Goal: Transaction & Acquisition: Purchase product/service

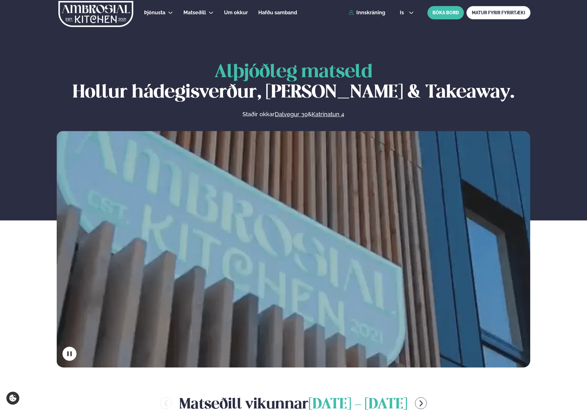
click at [380, 19] on div "Þjónusta Hádegismatur fyrir fyrirtæki Fyrirtækja veitingar Einkapartý Matseðill…" at bounding box center [294, 12] width 512 height 25
click at [375, 11] on link "Innskráning" at bounding box center [367, 13] width 37 height 6
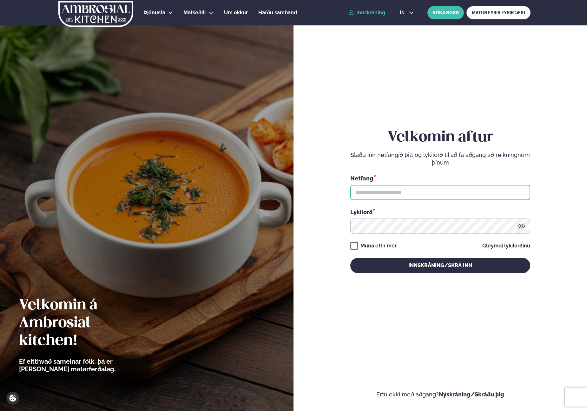
type input "**********"
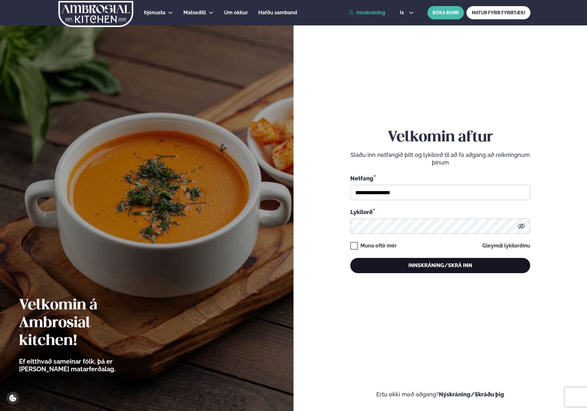
click at [411, 258] on button "Innskráning/Skrá inn" at bounding box center [440, 265] width 180 height 15
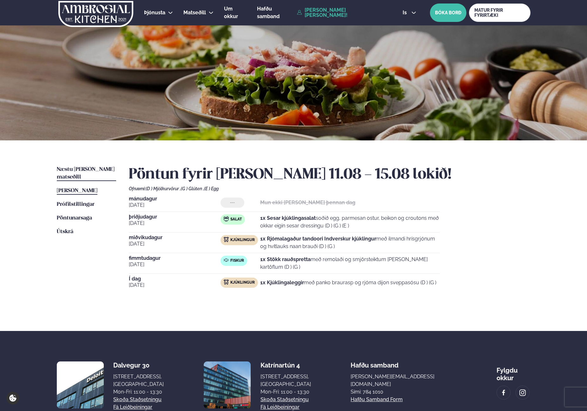
click at [77, 169] on span "Næstu [PERSON_NAME] matseðill" at bounding box center [86, 173] width 58 height 13
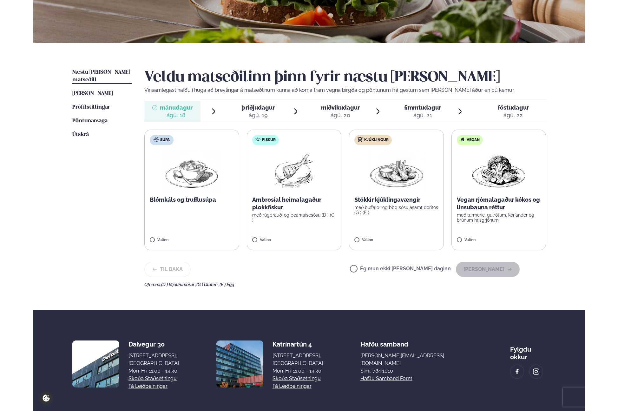
scroll to position [101, 0]
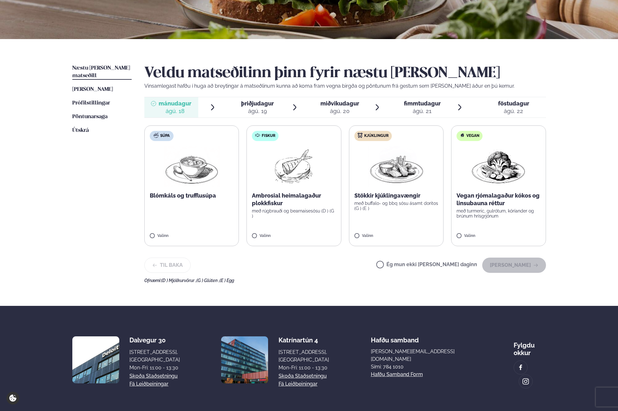
click at [567, 189] on div "Þjónusta Hádegismatur fyrir fyrirtæki Fyrirtækja veitingar Einkapartý Matseðill…" at bounding box center [309, 168] width 618 height 538
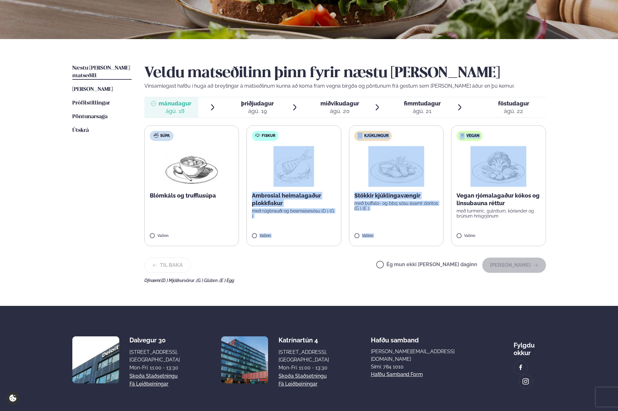
drag, startPoint x: 567, startPoint y: 189, endPoint x: 260, endPoint y: 177, distance: 307.5
click at [260, 177] on div "Þjónusta Hádegismatur fyrir fyrirtæki Fyrirtækja veitingar Einkapartý Matseðill…" at bounding box center [309, 168] width 618 height 538
click at [569, 173] on div "Þjónusta Hádegismatur fyrir fyrirtæki Fyrirtækja veitingar Einkapartý Matseðill…" at bounding box center [309, 168] width 618 height 538
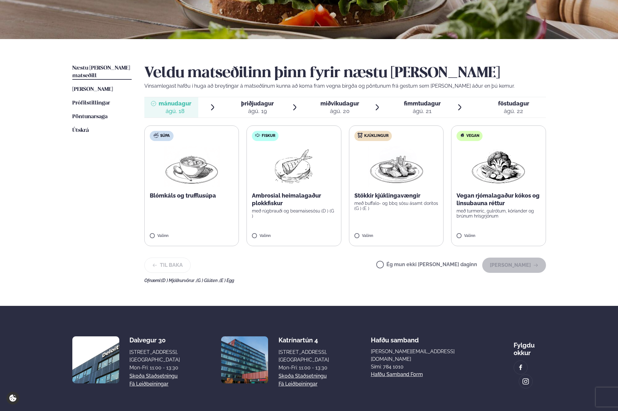
click at [569, 241] on div "Þjónusta Hádegismatur fyrir fyrirtæki Fyrirtækja veitingar Einkapartý Matseðill…" at bounding box center [309, 168] width 618 height 538
click at [577, 208] on div "Þjónusta Hádegismatur fyrir fyrirtæki Fyrirtækja veitingar Einkapartý Matseðill…" at bounding box center [309, 168] width 618 height 538
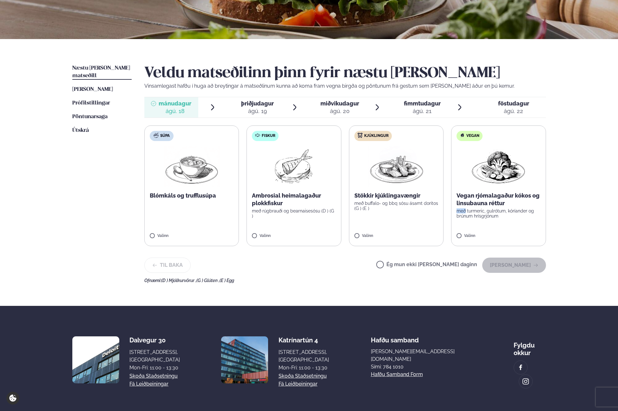
click at [577, 208] on div "Þjónusta Hádegismatur fyrir fyrirtæki Fyrirtækja veitingar Einkapartý Matseðill…" at bounding box center [309, 168] width 618 height 538
click at [582, 207] on div "Þjónusta Hádegismatur fyrir fyrirtæki Fyrirtækja veitingar Einkapartý Matseðill…" at bounding box center [309, 168] width 618 height 538
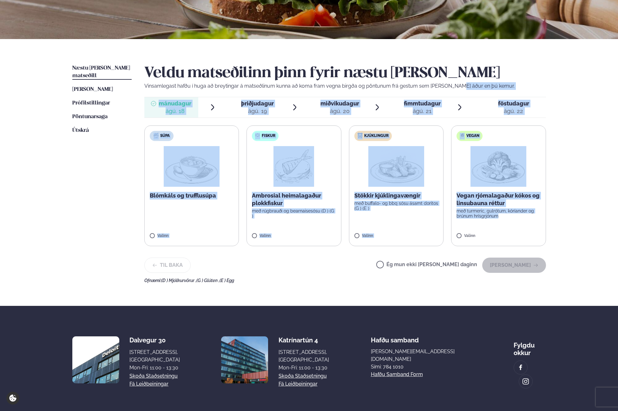
drag, startPoint x: 562, startPoint y: 219, endPoint x: 455, endPoint y: 82, distance: 174.1
click at [455, 82] on div "Næstu [PERSON_NAME] matseðill Næsta vika [PERSON_NAME] matseðill [PERSON_NAME] …" at bounding box center [309, 172] width 512 height 267
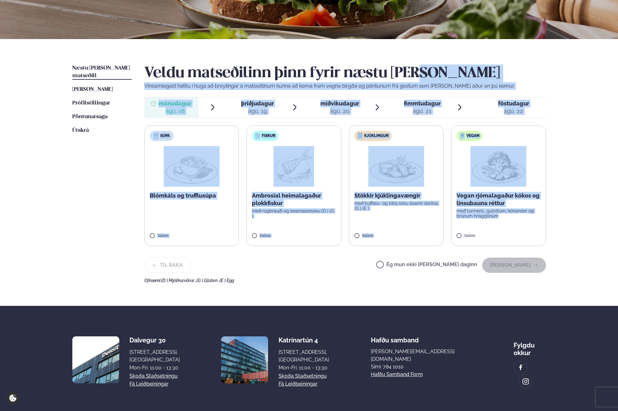
click at [492, 75] on h2 "Veldu matseðilinn þinn fyrir næstu [PERSON_NAME]" at bounding box center [345, 73] width 402 height 18
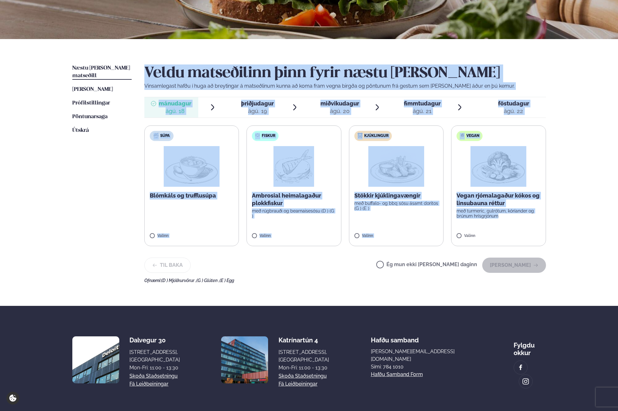
drag, startPoint x: 572, startPoint y: 221, endPoint x: 432, endPoint y: 45, distance: 224.5
click at [432, 45] on div "Þjónusta Hádegismatur fyrir fyrirtæki Fyrirtækja veitingar Einkapartý Matseðill…" at bounding box center [309, 168] width 618 height 538
click at [432, 45] on div "Næstu [PERSON_NAME] matseðill Næsta vika [PERSON_NAME] matseðill [PERSON_NAME] …" at bounding box center [309, 172] width 512 height 267
drag, startPoint x: 436, startPoint y: 52, endPoint x: 578, endPoint y: 262, distance: 253.5
click at [578, 262] on div "Þjónusta Hádegismatur fyrir fyrirtæki Fyrirtækja veitingar Einkapartý Matseðill…" at bounding box center [309, 168] width 618 height 538
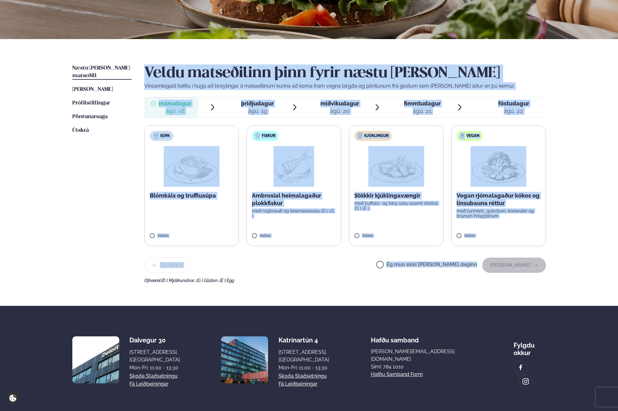
click at [578, 262] on div "Þjónusta Hádegismatur fyrir fyrirtæki Fyrirtækja veitingar Einkapartý Matseðill…" at bounding box center [309, 168] width 618 height 538
drag, startPoint x: 577, startPoint y: 262, endPoint x: 372, endPoint y: 45, distance: 298.4
click at [372, 45] on div "Þjónusta Hádegismatur fyrir fyrirtæki Fyrirtækja veitingar Einkapartý Matseðill…" at bounding box center [309, 168] width 618 height 538
click at [372, 45] on div "Næstu [PERSON_NAME] matseðill Næsta vika [PERSON_NAME] matseðill [PERSON_NAME] …" at bounding box center [309, 172] width 512 height 267
drag, startPoint x: 566, startPoint y: 277, endPoint x: 542, endPoint y: 68, distance: 210.9
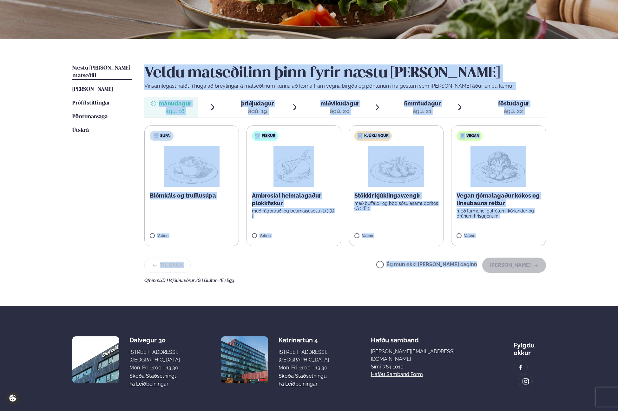
click at [542, 68] on div "Þjónusta Hádegismatur fyrir fyrirtæki Fyrirtækja veitingar Einkapartý Matseðill…" at bounding box center [309, 168] width 618 height 538
click at [542, 68] on h2 "Veldu matseðilinn þinn fyrir næstu [PERSON_NAME]" at bounding box center [345, 73] width 402 height 18
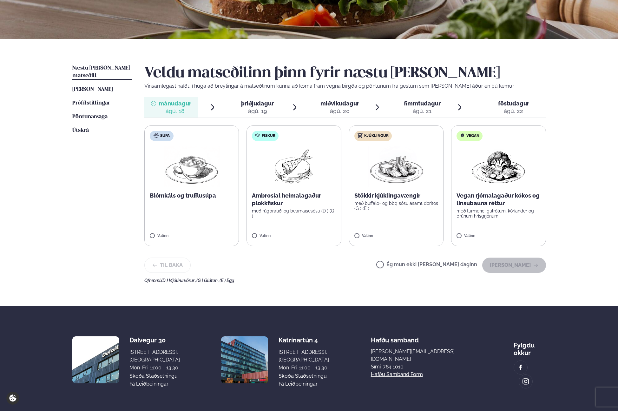
click at [551, 237] on div "Næstu [PERSON_NAME] matseðill Næsta vika [PERSON_NAME] matseðill [PERSON_NAME] …" at bounding box center [309, 172] width 512 height 267
click at [576, 230] on div "Þjónusta Hádegismatur fyrir fyrirtæki Fyrirtækja veitingar Einkapartý Matseðill…" at bounding box center [309, 168] width 618 height 538
click at [582, 230] on div "Þjónusta Hádegismatur fyrir fyrirtæki Fyrirtækja veitingar Einkapartý Matseðill…" at bounding box center [309, 168] width 618 height 538
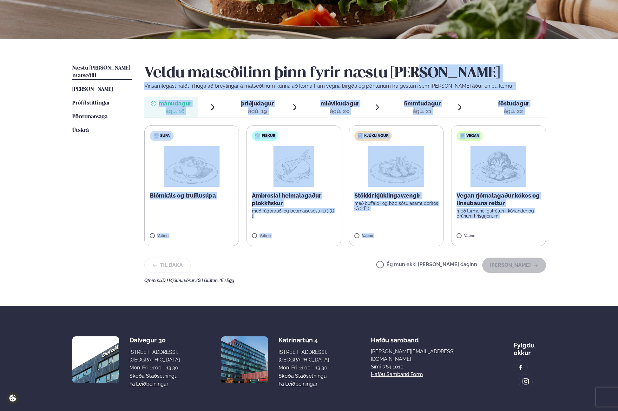
drag, startPoint x: 582, startPoint y: 230, endPoint x: 513, endPoint y: 76, distance: 169.5
click at [513, 76] on div "Þjónusta Hádegismatur fyrir fyrirtæki Fyrirtækja veitingar Einkapartý Matseðill…" at bounding box center [309, 168] width 618 height 538
click at [513, 76] on h2 "Veldu matseðilinn þinn fyrir næstu [PERSON_NAME]" at bounding box center [345, 73] width 402 height 18
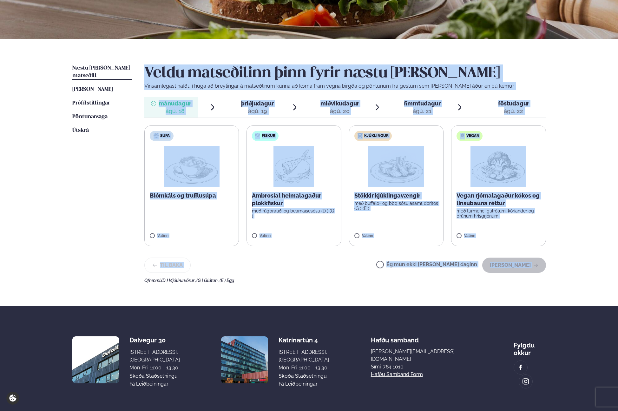
drag, startPoint x: 512, startPoint y: 61, endPoint x: 571, endPoint y: 276, distance: 223.0
click at [571, 276] on div "Þjónusta Hádegismatur fyrir fyrirtæki Fyrirtækja veitingar Einkapartý Matseðill…" at bounding box center [309, 168] width 618 height 538
drag, startPoint x: 571, startPoint y: 273, endPoint x: 370, endPoint y: 61, distance: 291.7
click at [370, 61] on div "Þjónusta Hádegismatur fyrir fyrirtæki Fyrirtækja veitingar Einkapartý Matseðill…" at bounding box center [309, 168] width 618 height 538
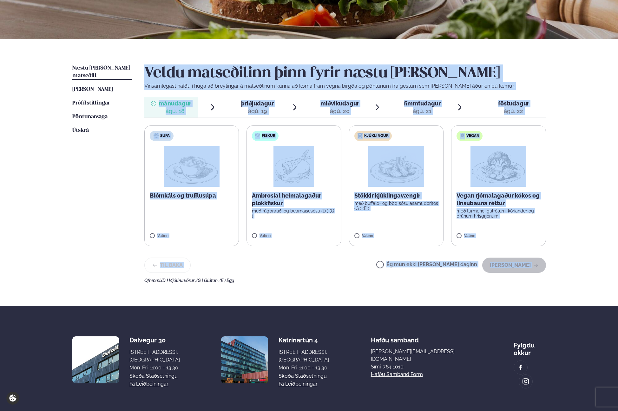
click at [371, 55] on div "Næstu [PERSON_NAME] matseðill Næsta vika [PERSON_NAME] matseðill [PERSON_NAME] …" at bounding box center [309, 172] width 512 height 267
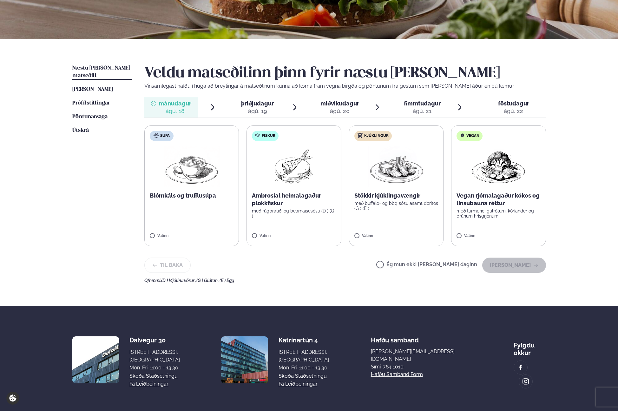
click at [569, 159] on div "Þjónusta Hádegismatur fyrir fyrirtæki Fyrirtækja veitingar Einkapartý Matseðill…" at bounding box center [309, 168] width 618 height 538
click at [558, 172] on div "Næstu [PERSON_NAME] matseðill Næsta vika [PERSON_NAME] matseðill [PERSON_NAME] …" at bounding box center [309, 172] width 512 height 267
click at [573, 170] on div "Þjónusta Hádegismatur fyrir fyrirtæki Fyrirtækja veitingar Einkapartý Matseðill…" at bounding box center [309, 168] width 618 height 538
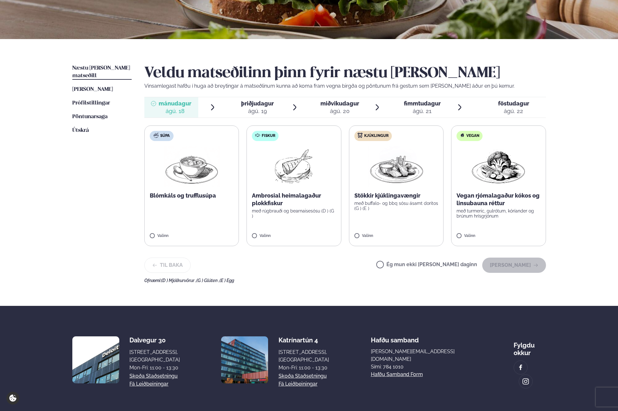
click at [566, 170] on div "Þjónusta Hádegismatur fyrir fyrirtæki Fyrirtækja veitingar Einkapartý Matseðill…" at bounding box center [309, 168] width 618 height 538
click at [567, 176] on div "Þjónusta Hádegismatur fyrir fyrirtæki Fyrirtækja veitingar Einkapartý Matseðill…" at bounding box center [309, 168] width 618 height 538
click at [587, 192] on div "Þjónusta Hádegismatur fyrir fyrirtæki Fyrirtækja veitingar Einkapartý Matseðill…" at bounding box center [309, 168] width 618 height 538
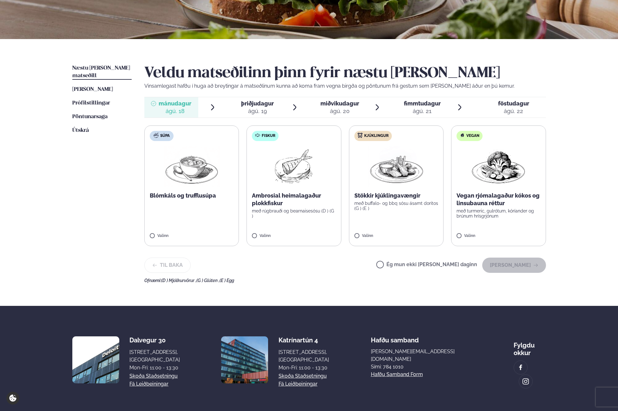
click at [587, 196] on div "Þjónusta Hádegismatur fyrir fyrirtæki Fyrirtækja veitingar Einkapartý Matseðill…" at bounding box center [309, 168] width 618 height 538
click at [560, 197] on div "Næstu [PERSON_NAME] matseðill Næsta vika [PERSON_NAME] matseðill [PERSON_NAME] …" at bounding box center [309, 172] width 512 height 267
click at [572, 194] on div "Þjónusta Hádegismatur fyrir fyrirtæki Fyrirtækja veitingar Einkapartý Matseðill…" at bounding box center [309, 168] width 618 height 538
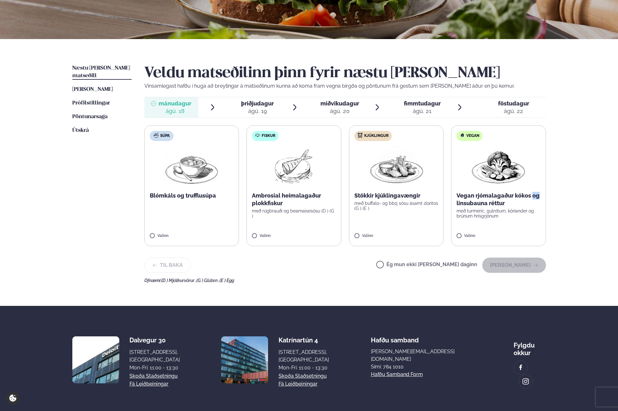
click at [572, 194] on div "Þjónusta Hádegismatur fyrir fyrirtæki Fyrirtækja veitingar Einkapartý Matseðill…" at bounding box center [309, 168] width 618 height 538
click at [587, 191] on div "Þjónusta Hádegismatur fyrir fyrirtæki Fyrirtækja veitingar Einkapartý Matseðill…" at bounding box center [309, 168] width 618 height 538
click at [583, 197] on div "Þjónusta Hádegismatur fyrir fyrirtæki Fyrirtækja veitingar Einkapartý Matseðill…" at bounding box center [309, 168] width 618 height 538
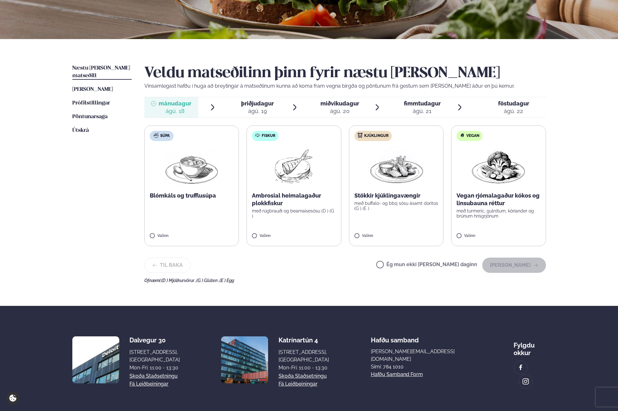
click at [583, 196] on div "Þjónusta Hádegismatur fyrir fyrirtæki Fyrirtækja veitingar Einkapartý Matseðill…" at bounding box center [309, 168] width 618 height 538
click at [383, 200] on div "Stökkir kjúklingavængir með buffalo- og bbq sósu ásamt doritos (G ) (E )" at bounding box center [397, 201] width 84 height 19
click at [530, 267] on button "[PERSON_NAME]" at bounding box center [515, 264] width 64 height 15
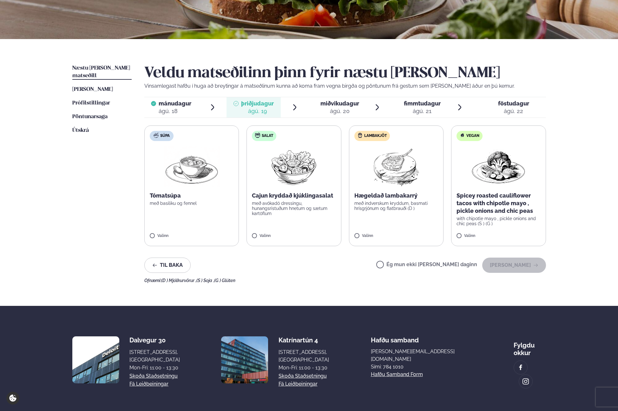
click at [382, 168] on img at bounding box center [396, 166] width 56 height 41
click at [523, 266] on button "[PERSON_NAME]" at bounding box center [515, 264] width 64 height 15
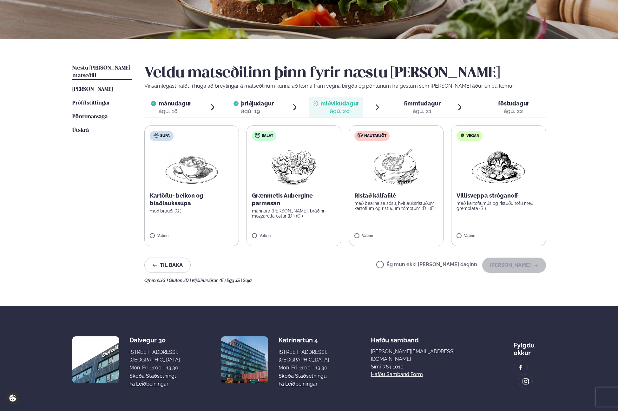
click at [388, 206] on p "með bearnaise sósu, hvítlauksristuðum kartöflum og ristuðum tómötum (D ) (E )" at bounding box center [397, 206] width 84 height 10
click at [517, 266] on button "[PERSON_NAME]" at bounding box center [515, 264] width 64 height 15
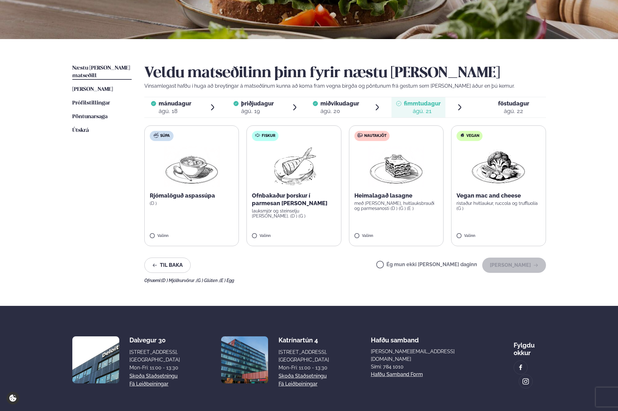
click at [297, 201] on p "Ofnbakaður þorskur í parmesan [PERSON_NAME]" at bounding box center [294, 199] width 84 height 15
click at [577, 257] on div "Þjónusta Hádegismatur fyrir fyrirtæki Fyrirtækja veitingar Einkapartý Matseðill…" at bounding box center [309, 168] width 618 height 538
click at [523, 262] on button "[PERSON_NAME]" at bounding box center [515, 264] width 64 height 15
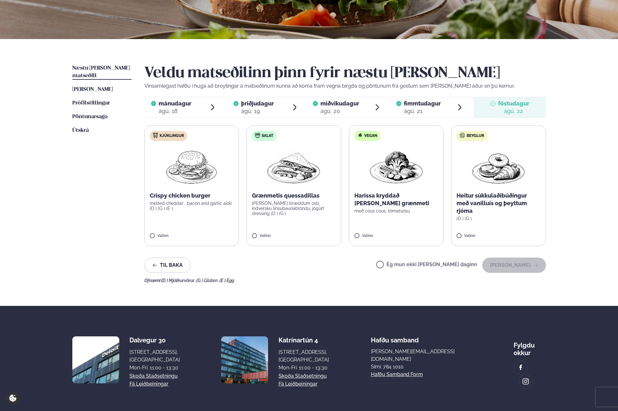
click at [517, 205] on p "Heitur súkkulaðibúðingur með vanilluís og þeyttum rjóma" at bounding box center [499, 203] width 84 height 23
click at [281, 202] on p "[PERSON_NAME] bræddum osti, indversku linsubaunablöndu, jógúrt dressing (D ) (G…" at bounding box center [294, 208] width 84 height 15
click at [271, 234] on div at bounding box center [275, 232] width 24 height 13
click at [200, 198] on p "Crispy chicken burger" at bounding box center [192, 196] width 84 height 8
click at [530, 265] on button "[PERSON_NAME]" at bounding box center [515, 264] width 64 height 15
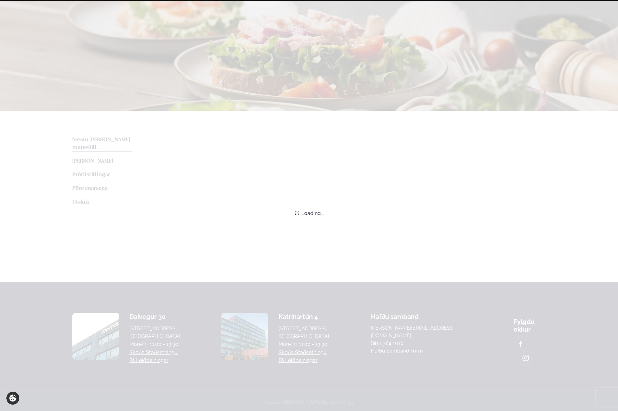
scroll to position [83, 0]
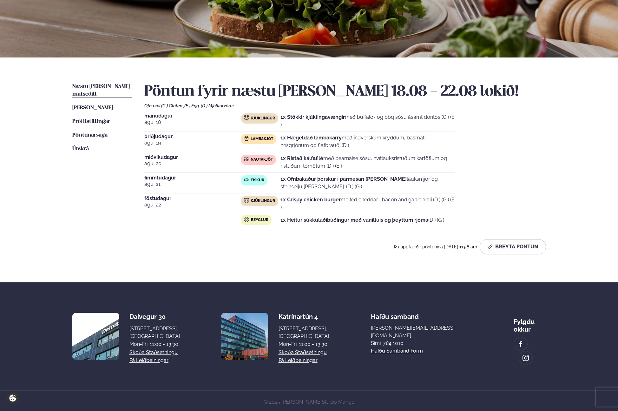
click at [307, 241] on div "Þú uppfærðir pöntunina [DATE] 11:58 am Breyta Pöntun" at bounding box center [345, 246] width 402 height 15
click at [315, 222] on strong "1x Heitur súkkulaðibúðingur með vanilluís og þeyttum rjóma" at bounding box center [355, 220] width 148 height 6
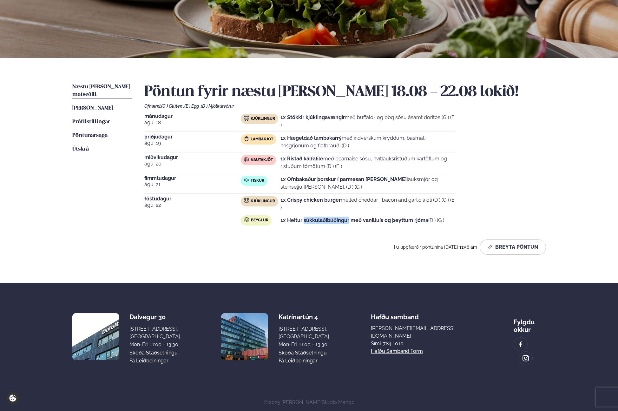
click at [315, 222] on strong "1x Heitur súkkulaðibúðingur með vanilluís og þeyttum rjóma" at bounding box center [355, 220] width 148 height 6
click at [327, 218] on strong "1x Heitur súkkulaðibúðingur með vanilluís og þeyttum rjóma" at bounding box center [355, 220] width 148 height 6
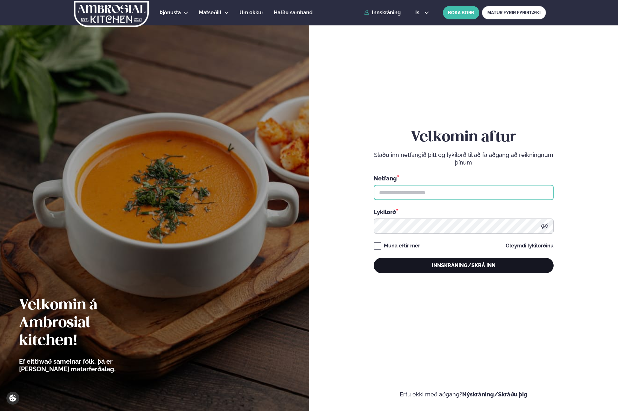
type input "**********"
click at [485, 261] on button "Innskráning/Skrá inn" at bounding box center [464, 265] width 180 height 15
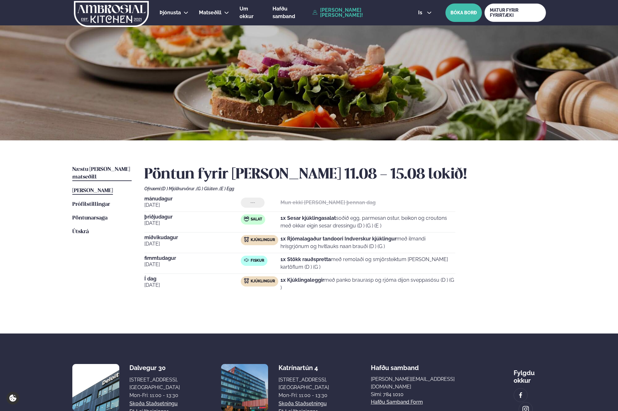
click at [84, 167] on span "Næstu [PERSON_NAME] matseðill" at bounding box center [101, 173] width 58 height 13
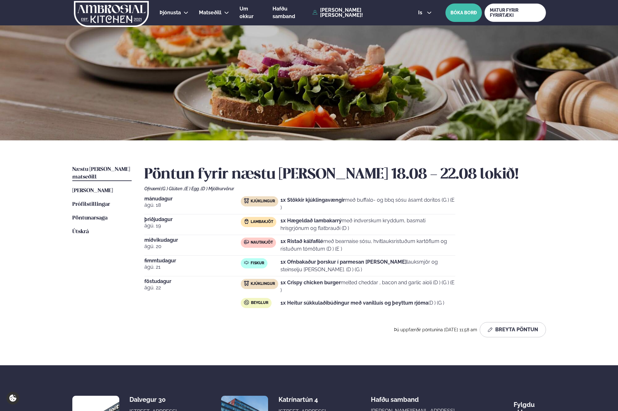
click at [419, 226] on p "1x Hægeldað lambakarrý með indverskum kryddum, basmati hrísgrjónum og flatbrauð…" at bounding box center [368, 224] width 175 height 15
click at [468, 243] on div "mánudagur ágú. 18 Kjúklingur 1x Stökkir kjúklingavængir með buffalo- og bbq sós…" at bounding box center [345, 253] width 402 height 114
